Goal: Transaction & Acquisition: Purchase product/service

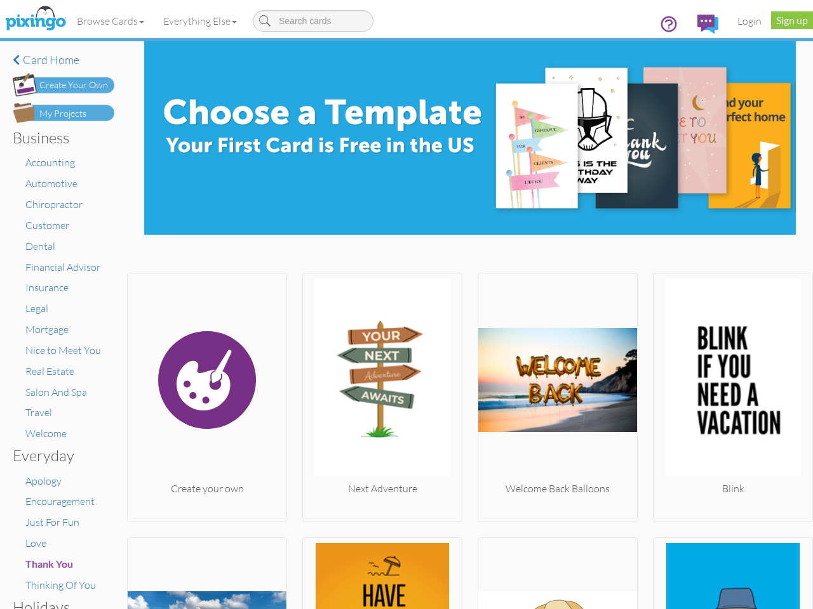
click at [406, 305] on img at bounding box center [382, 380] width 159 height 203
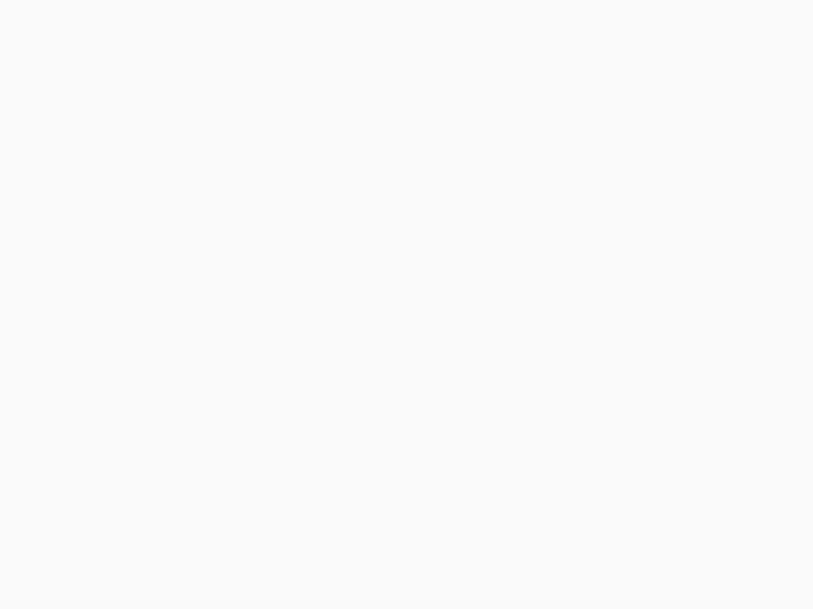
click at [111, 21] on body at bounding box center [406, 304] width 813 height 609
click at [202, 21] on body at bounding box center [406, 304] width 813 height 609
click at [206, 394] on body at bounding box center [406, 304] width 813 height 609
click at [378, 394] on body at bounding box center [406, 304] width 813 height 609
click at [551, 394] on body at bounding box center [406, 304] width 813 height 609
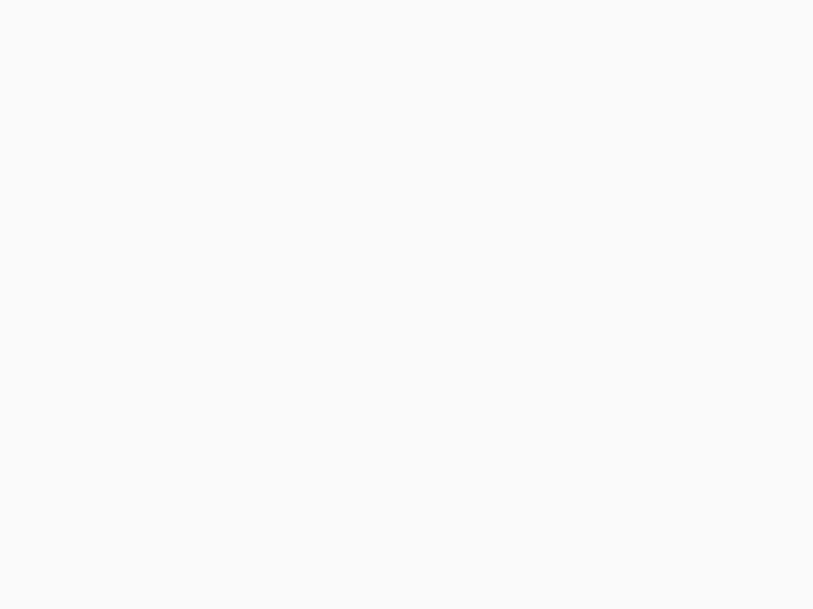
click at [723, 394] on body at bounding box center [406, 304] width 813 height 609
click at [206, 572] on body at bounding box center [406, 304] width 813 height 609
click at [378, 572] on body at bounding box center [406, 304] width 813 height 609
click at [551, 572] on body at bounding box center [406, 304] width 813 height 609
